Goal: Task Accomplishment & Management: Use online tool/utility

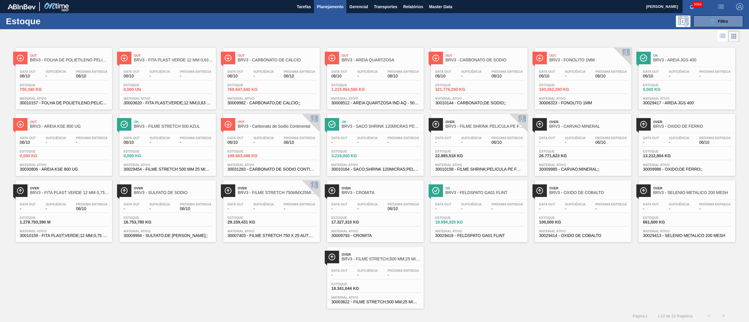
click at [715, 25] on button "089F7B8B-B2A5-4AFE-B5C0-19BA573D28AC Filtro" at bounding box center [718, 21] width 50 height 12
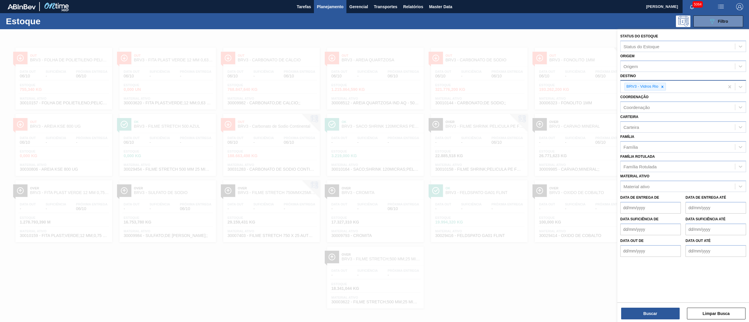
drag, startPoint x: 663, startPoint y: 89, endPoint x: 656, endPoint y: 86, distance: 7.6
click at [663, 89] on div at bounding box center [662, 86] width 6 height 7
drag, startPoint x: 608, startPoint y: 59, endPoint x: 631, endPoint y: 61, distance: 23.4
click at [616, 61] on div at bounding box center [374, 190] width 749 height 322
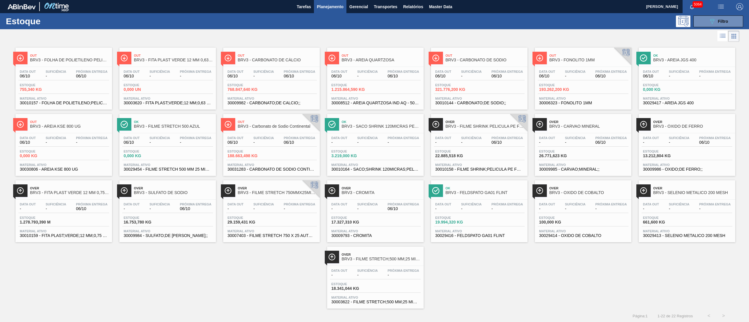
click at [633, 61] on div at bounding box center [374, 190] width 749 height 322
click at [725, 19] on span "Filtro" at bounding box center [723, 21] width 10 height 5
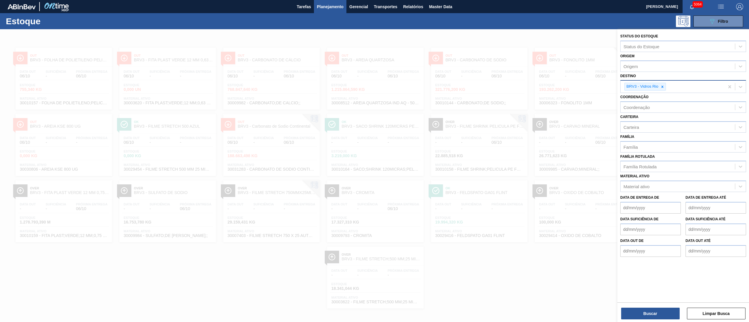
drag, startPoint x: 660, startPoint y: 86, endPoint x: 660, endPoint y: 81, distance: 4.7
click at [661, 86] on icon at bounding box center [662, 87] width 4 height 4
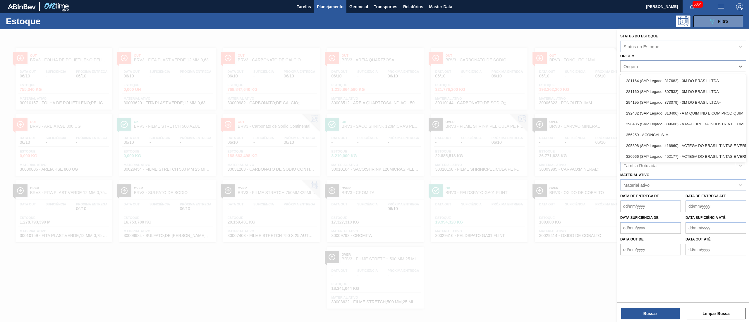
click at [653, 70] on div "Origem" at bounding box center [683, 66] width 126 height 11
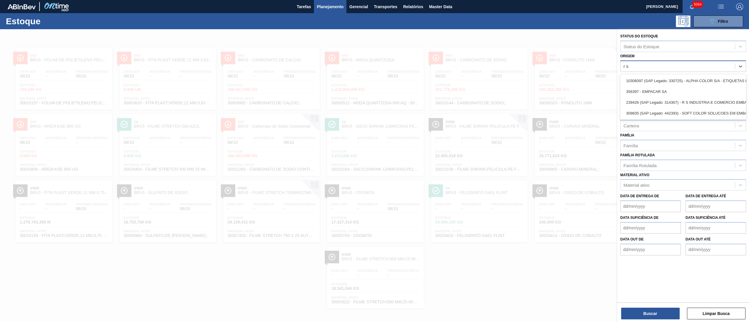
type input "r s"
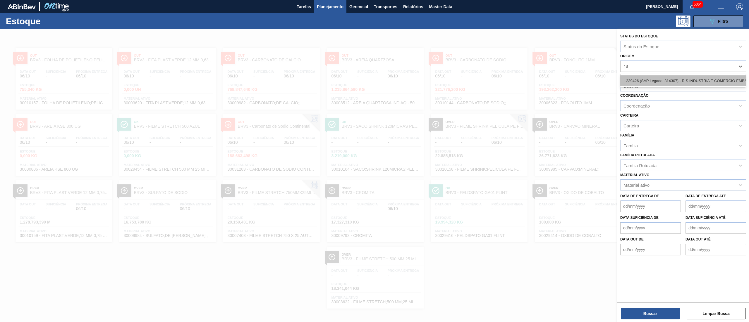
click at [660, 84] on div "239426 (SAP Legado: 314307) - R S INDUSTRIA E COMERCIO EMBALAGENS" at bounding box center [683, 80] width 126 height 11
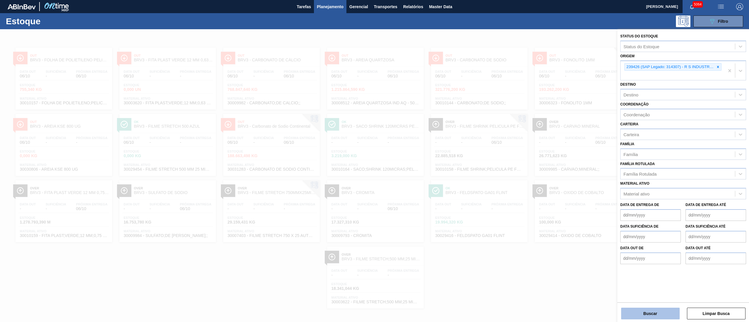
click at [653, 318] on button "Buscar" at bounding box center [650, 314] width 58 height 12
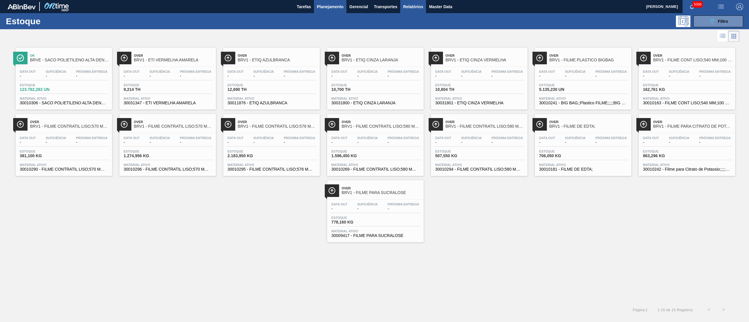
click at [406, 8] on span "Relatórios" at bounding box center [413, 6] width 20 height 7
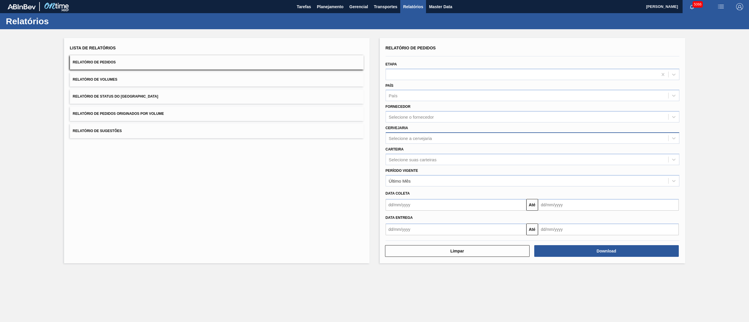
click at [403, 132] on div "Selecione a cervejaria" at bounding box center [532, 137] width 294 height 11
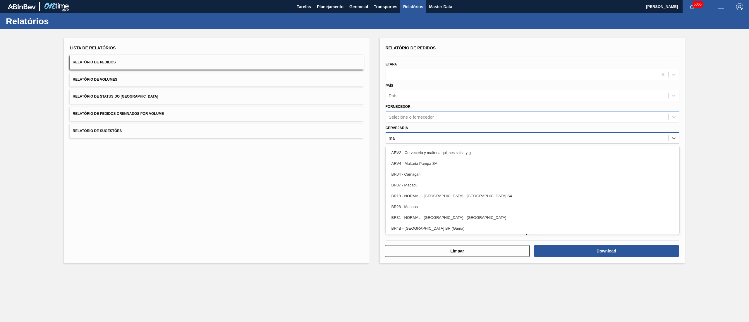
type input "m"
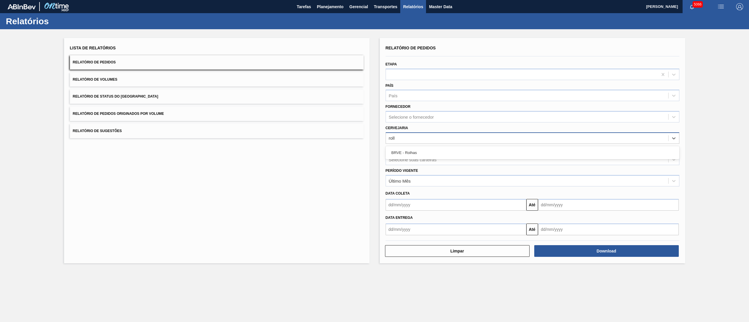
type input "rolhas"
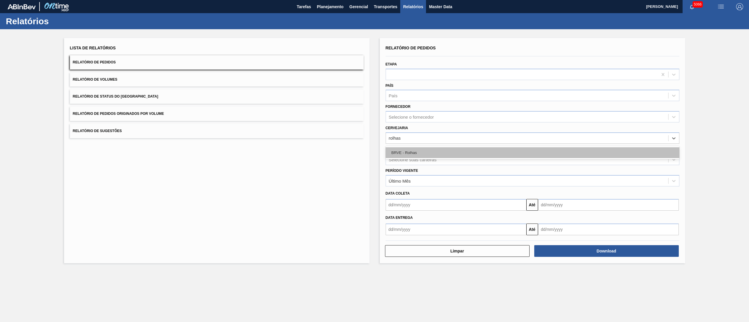
click at [402, 152] on div "BRVE - Rolhas" at bounding box center [532, 152] width 294 height 11
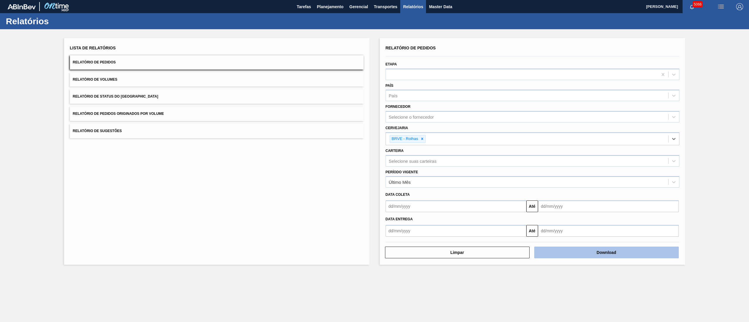
click at [588, 256] on button "Download" at bounding box center [606, 253] width 144 height 12
click at [47, 210] on div "Lista de Relatórios Relatório de Pedidos Relatório de Volumes Relatório de Stat…" at bounding box center [374, 150] width 749 height 243
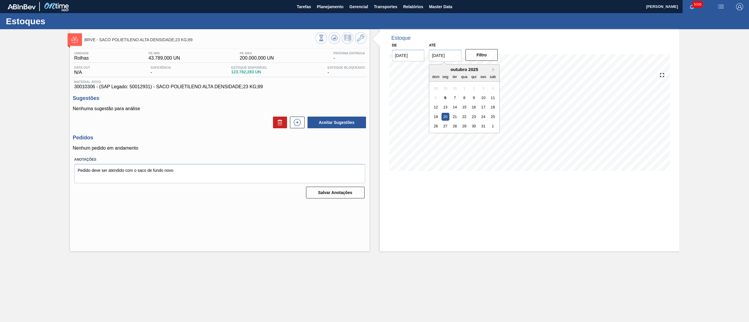
click at [436, 56] on input "20/10/2025" at bounding box center [445, 56] width 32 height 12
click at [496, 68] on button "Next Month" at bounding box center [494, 70] width 4 height 4
click at [469, 128] on div "23 24 25 26 27 28 29" at bounding box center [464, 126] width 66 height 9
click at [463, 135] on div "3" at bounding box center [464, 136] width 8 height 8
type input "03/12/2025"
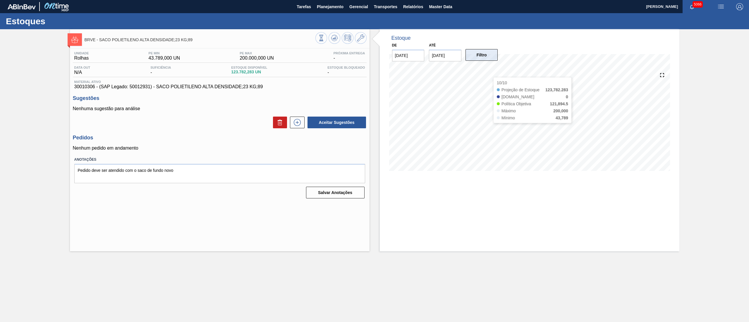
click at [481, 59] on button "Filtro" at bounding box center [481, 55] width 32 height 12
click at [299, 123] on icon at bounding box center [296, 122] width 9 height 7
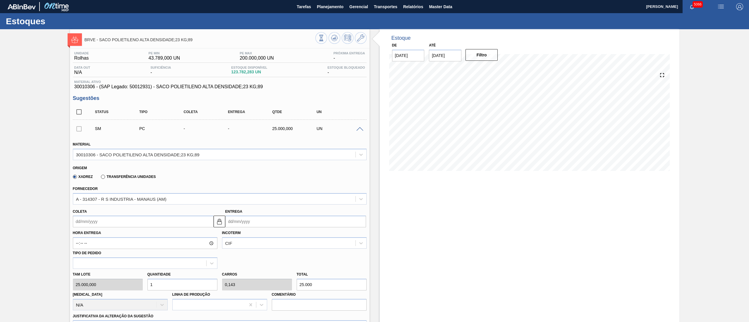
click at [102, 223] on input "Coleta" at bounding box center [143, 222] width 141 height 12
click at [126, 273] on div "17" at bounding box center [127, 274] width 8 height 8
type input "17/10/2025"
type input "18/10/2025"
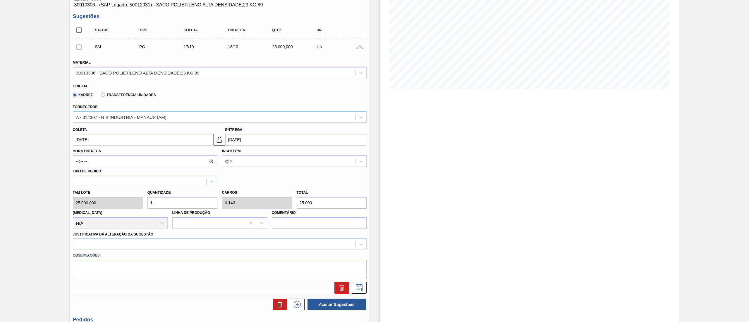
scroll to position [117, 0]
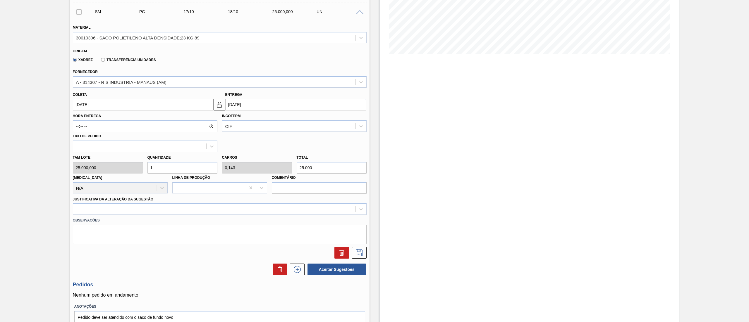
click at [130, 168] on div "Tam lote 25.000,000 Quantidade 1 Carros 0,143 Total 25.000 Doca N/A Linha de Pr…" at bounding box center [219, 173] width 298 height 42
type input "2"
type input "0,286"
type input "50.000"
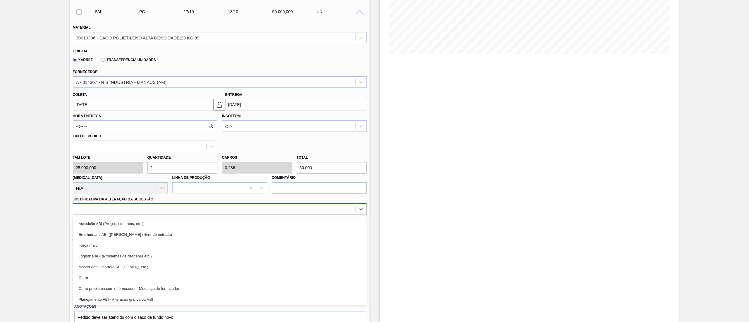
click at [85, 212] on div at bounding box center [214, 209] width 282 height 8
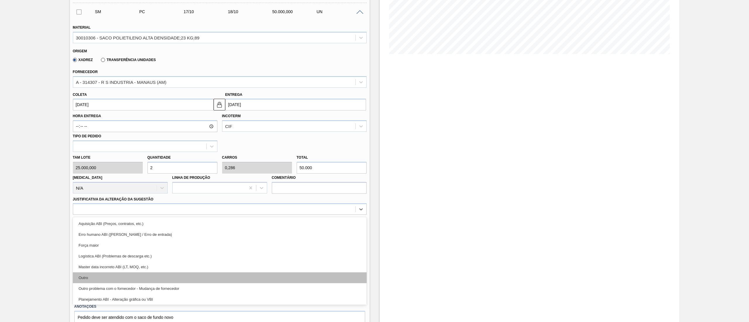
drag, startPoint x: 91, startPoint y: 272, endPoint x: 91, endPoint y: 278, distance: 5.9
click at [91, 278] on div "Aquisição ABI (Preços, contratos, etc.) Erro humano ABI (Cálculo / Erro de entr…" at bounding box center [220, 261] width 294 height 88
click at [91, 278] on div "Outro" at bounding box center [220, 278] width 294 height 11
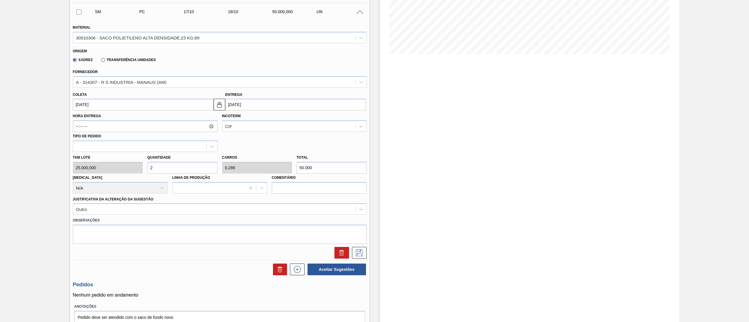
click at [124, 167] on div "Tam lote 25.000,000 Quantidade 2 Carros 0,286 Total 50.000 Doca N/A Linha de Pr…" at bounding box center [219, 173] width 298 height 42
type input "1"
type input "0,143"
type input "25.000"
type input "1"
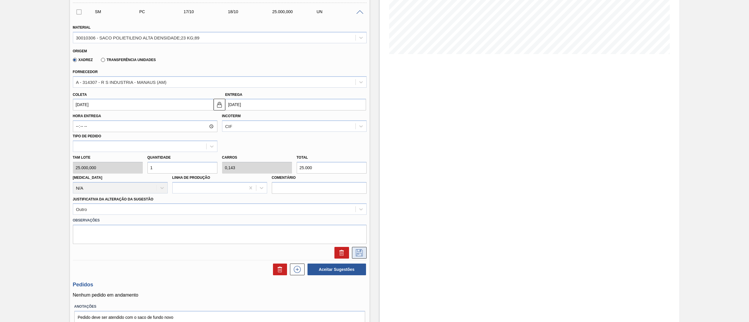
click at [362, 252] on icon at bounding box center [358, 252] width 9 height 7
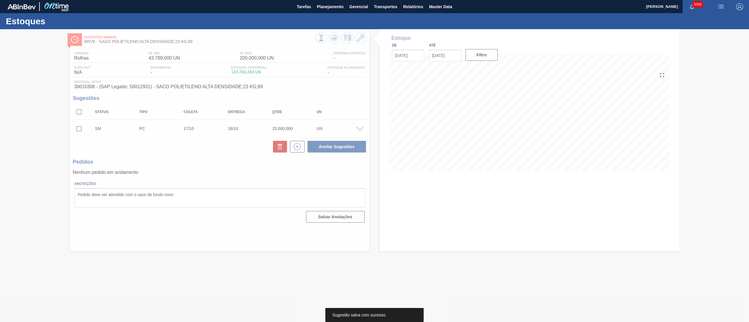
scroll to position [0, 0]
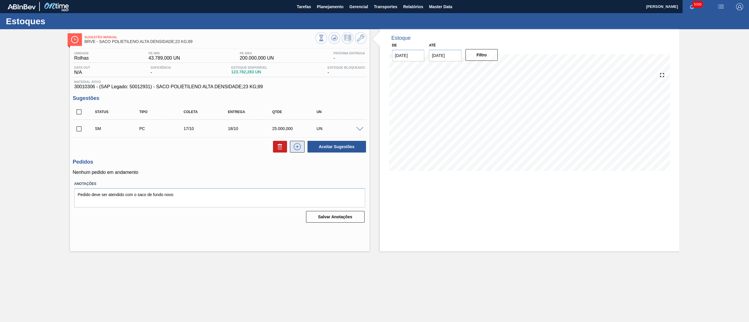
click at [298, 149] on icon at bounding box center [296, 146] width 9 height 7
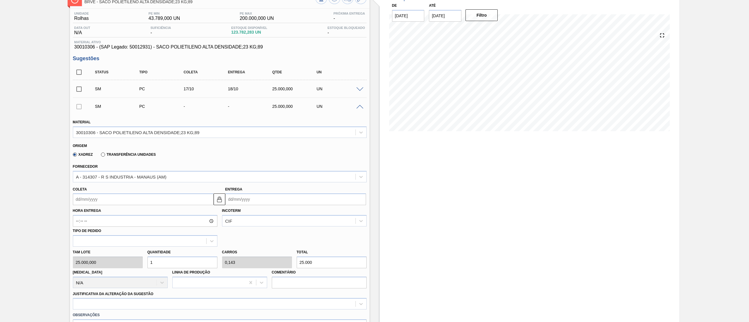
scroll to position [58, 0]
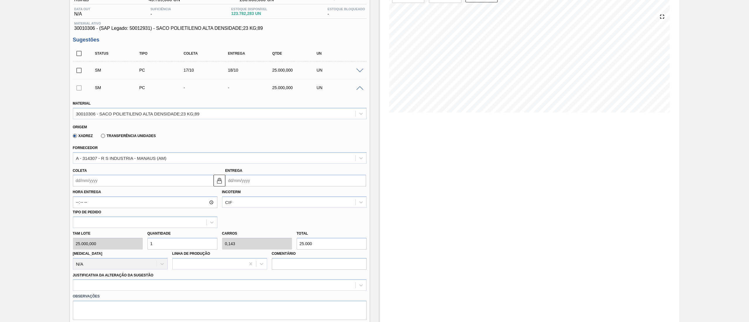
click at [91, 182] on input "Coleta" at bounding box center [143, 181] width 141 height 12
click at [91, 251] on div "27" at bounding box center [89, 252] width 8 height 8
type input "27/10/2025"
type input "28/10/2025"
click at [141, 246] on div "Tam lote 25.000,000 Quantidade 1 Carros 0,143 Total 25.000 Doca N/A Linha de Pr…" at bounding box center [219, 249] width 298 height 42
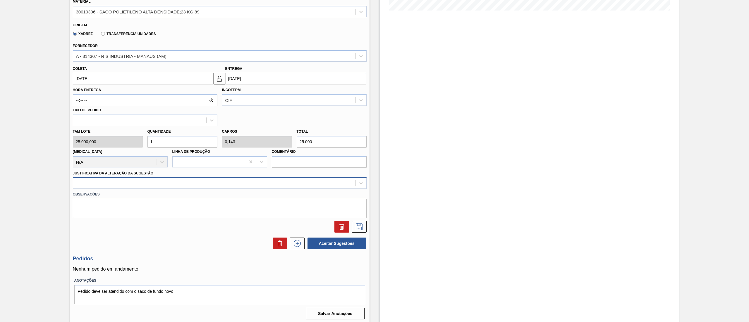
scroll to position [163, 0]
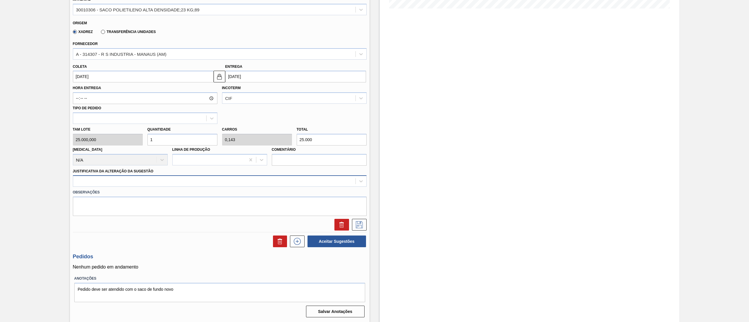
click at [82, 181] on div at bounding box center [214, 181] width 282 height 8
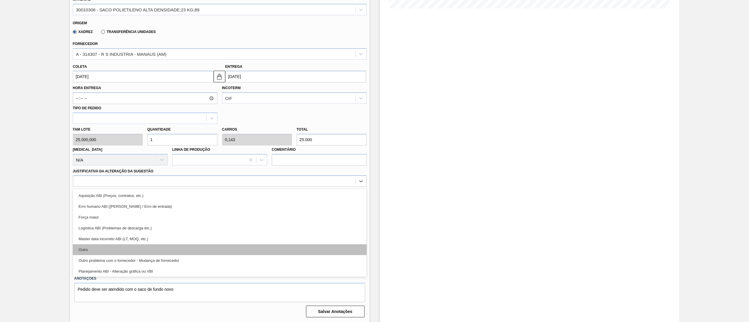
click at [87, 247] on div "Outro" at bounding box center [220, 249] width 294 height 11
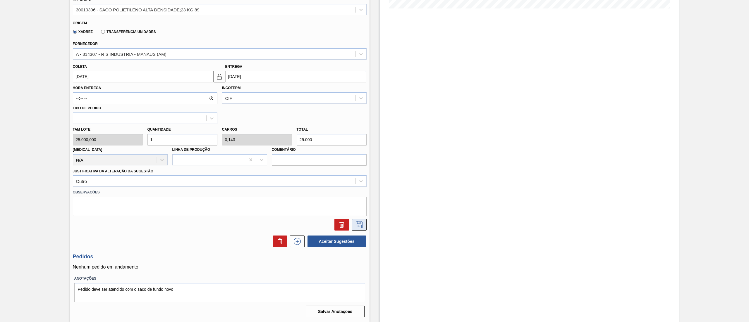
click at [364, 223] on button at bounding box center [359, 225] width 15 height 12
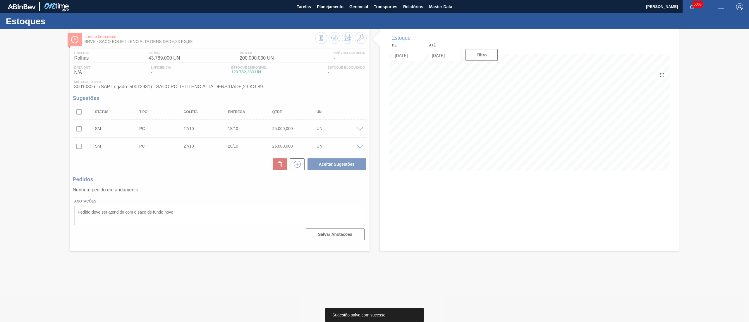
scroll to position [0, 0]
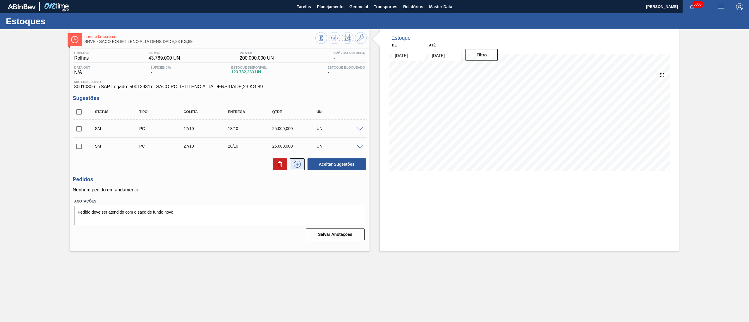
click at [300, 168] on icon at bounding box center [296, 164] width 9 height 7
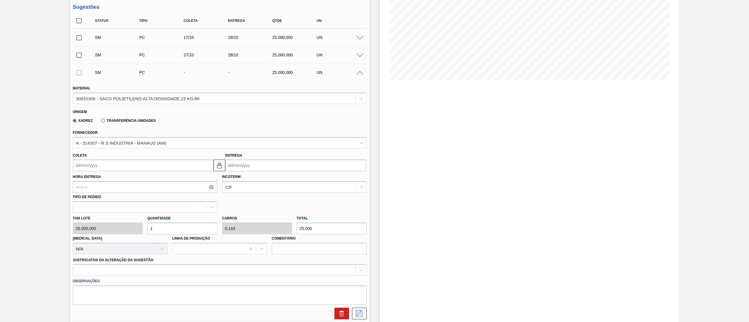
scroll to position [117, 0]
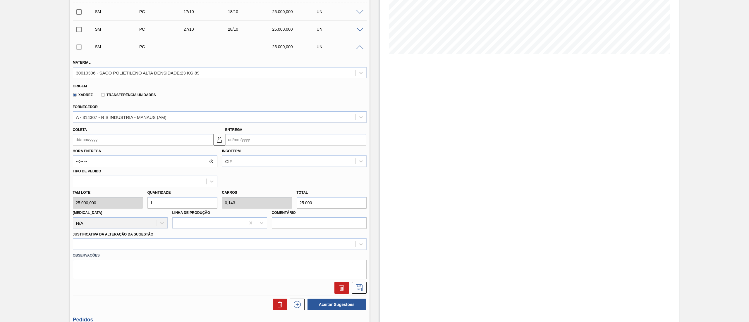
click at [76, 139] on input "Coleta" at bounding box center [143, 140] width 141 height 12
click at [136, 153] on button "Next Month" at bounding box center [138, 154] width 4 height 4
click at [92, 193] on div "10" at bounding box center [89, 192] width 8 height 8
type input "10/11/2025"
type input "11/11/2025"
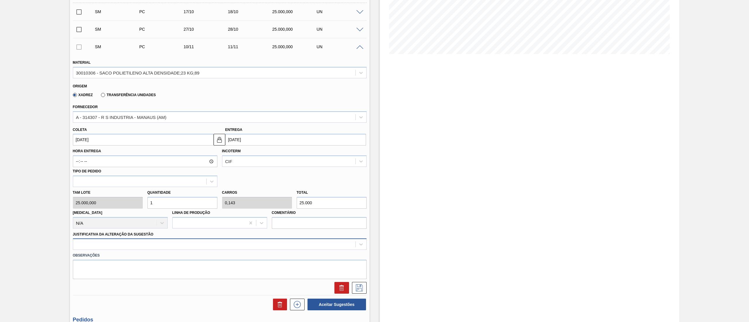
click at [92, 244] on div at bounding box center [220, 244] width 294 height 11
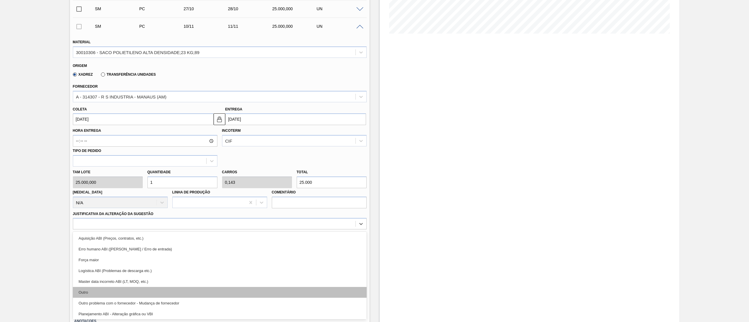
click at [81, 291] on div "Outro" at bounding box center [220, 292] width 294 height 11
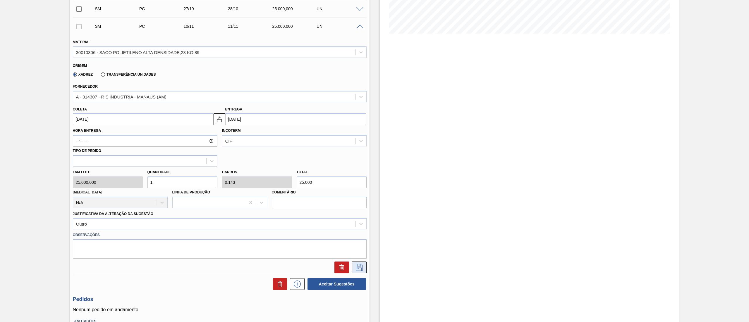
drag, startPoint x: 355, startPoint y: 260, endPoint x: 358, endPoint y: 271, distance: 11.1
click at [354, 260] on div at bounding box center [219, 266] width 298 height 15
click at [358, 271] on button at bounding box center [359, 268] width 15 height 12
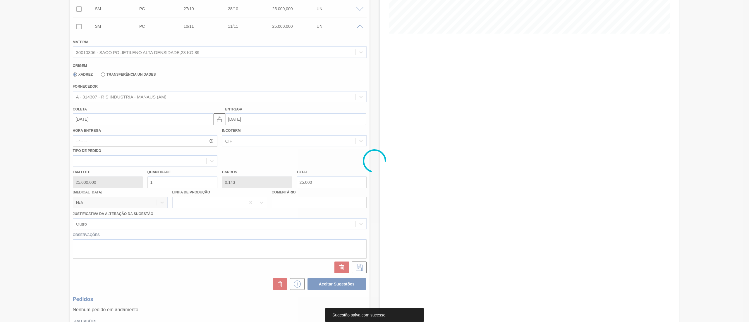
scroll to position [0, 0]
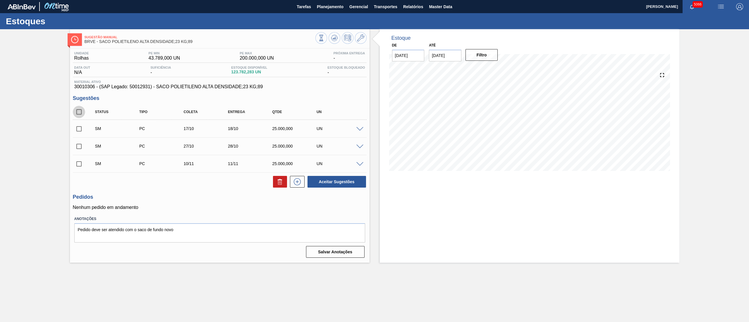
click at [78, 110] on input "checkbox" at bounding box center [79, 112] width 12 height 12
checkbox input "true"
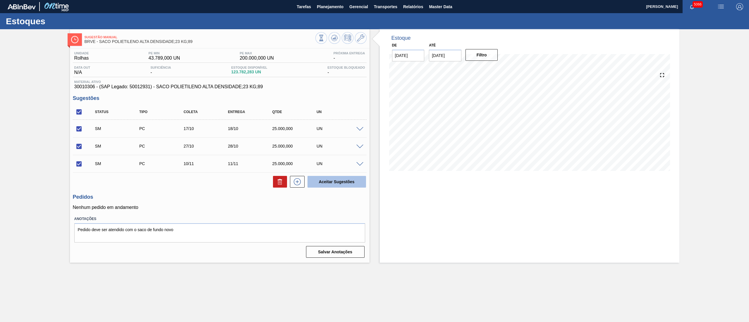
click at [325, 185] on button "Aceitar Sugestões" at bounding box center [336, 182] width 58 height 12
checkbox input "false"
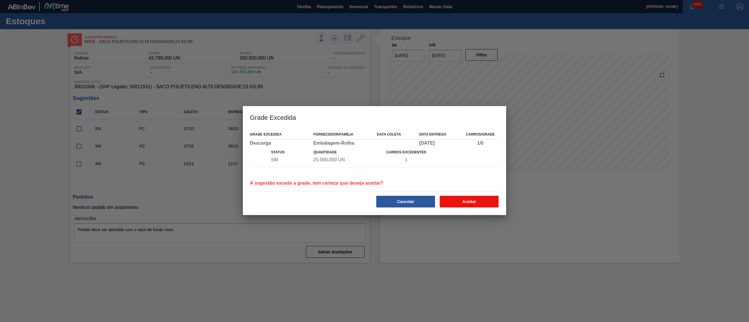
click at [463, 206] on button "Aceitar" at bounding box center [468, 202] width 59 height 12
